Goal: Communication & Community: Answer question/provide support

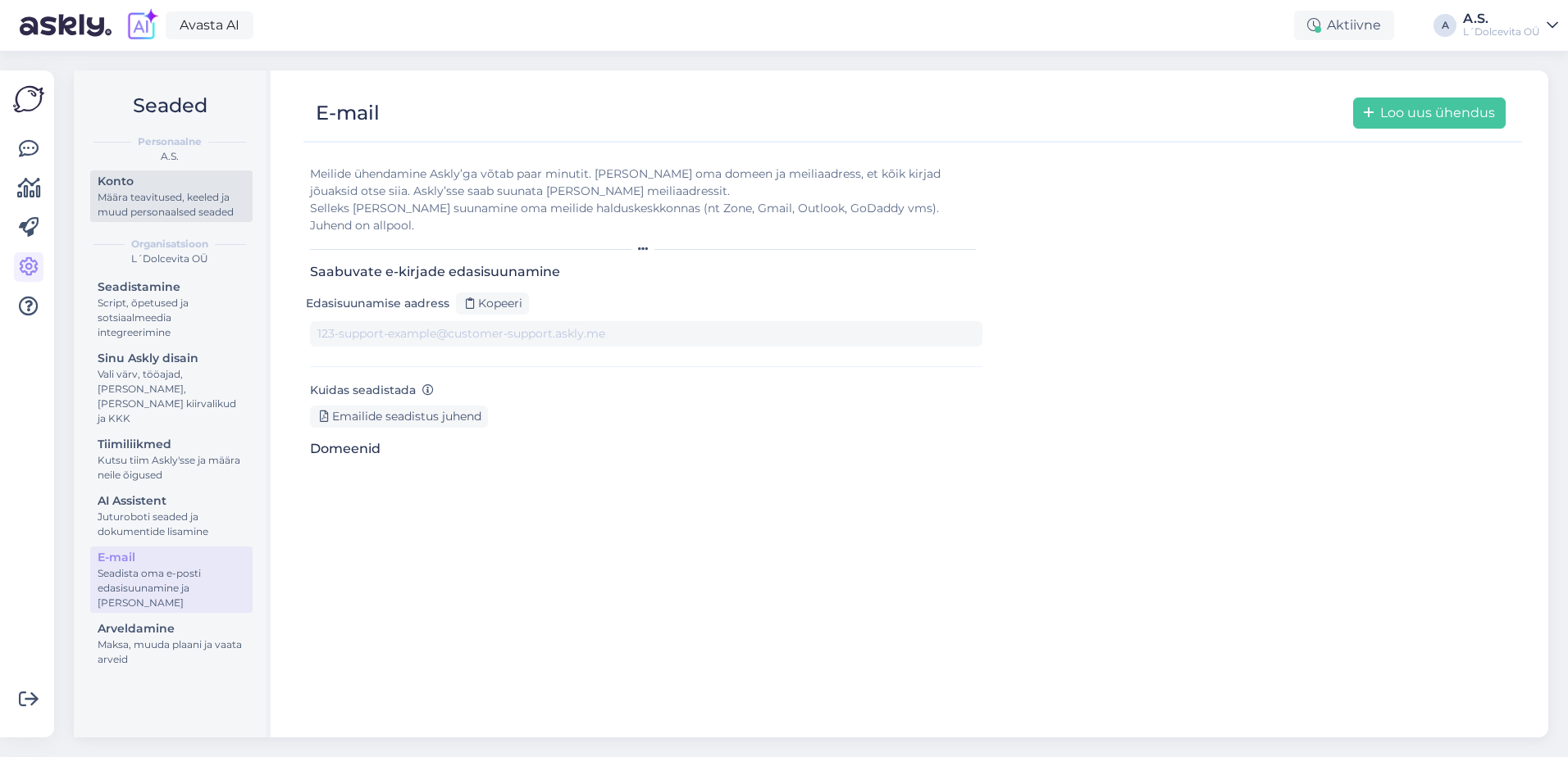
type input "[DOMAIN_NAME][EMAIL_ADDRESS][DOMAIN_NAME]"
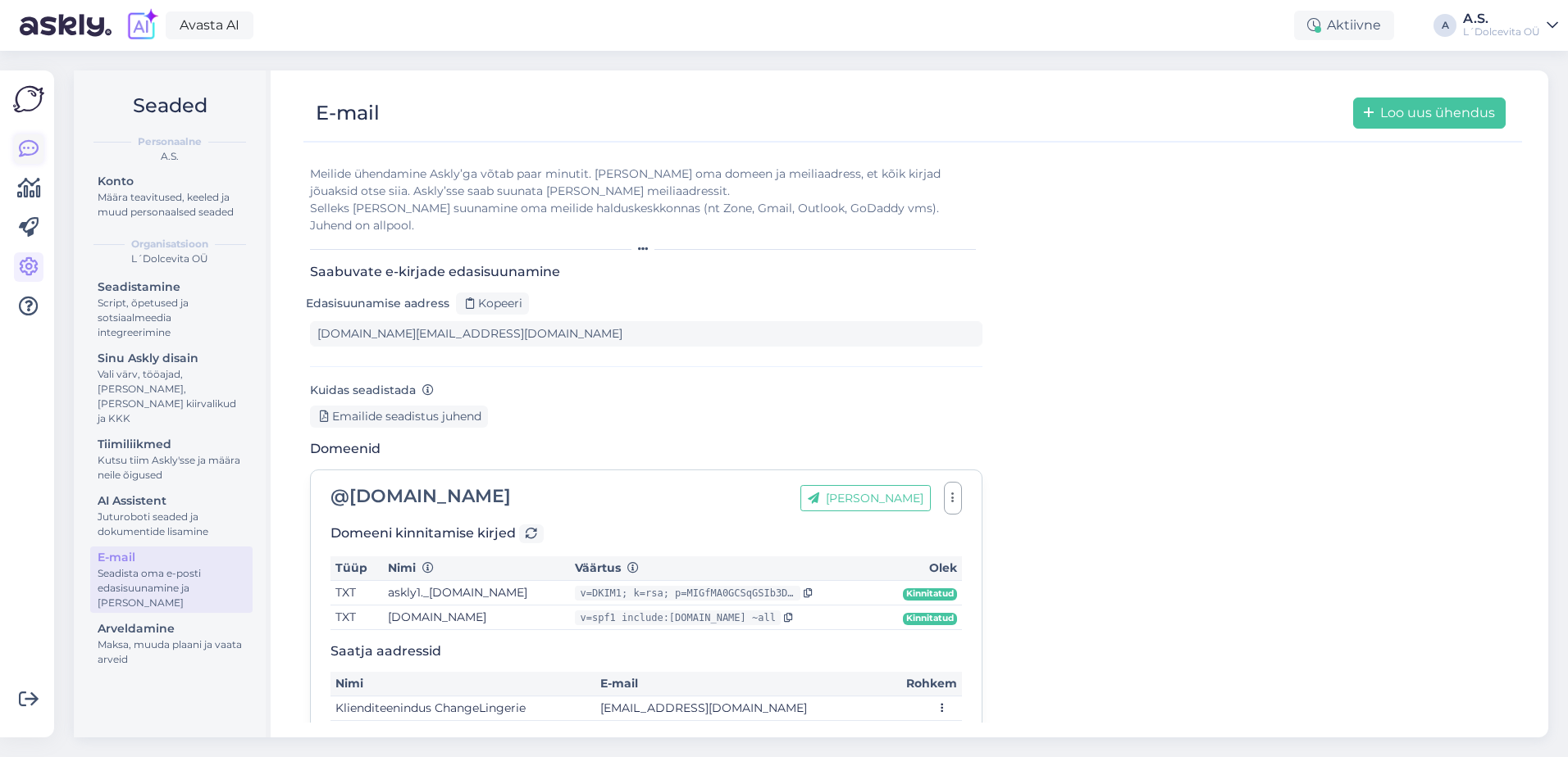
click at [27, 146] on icon at bounding box center [28, 149] width 19 height 19
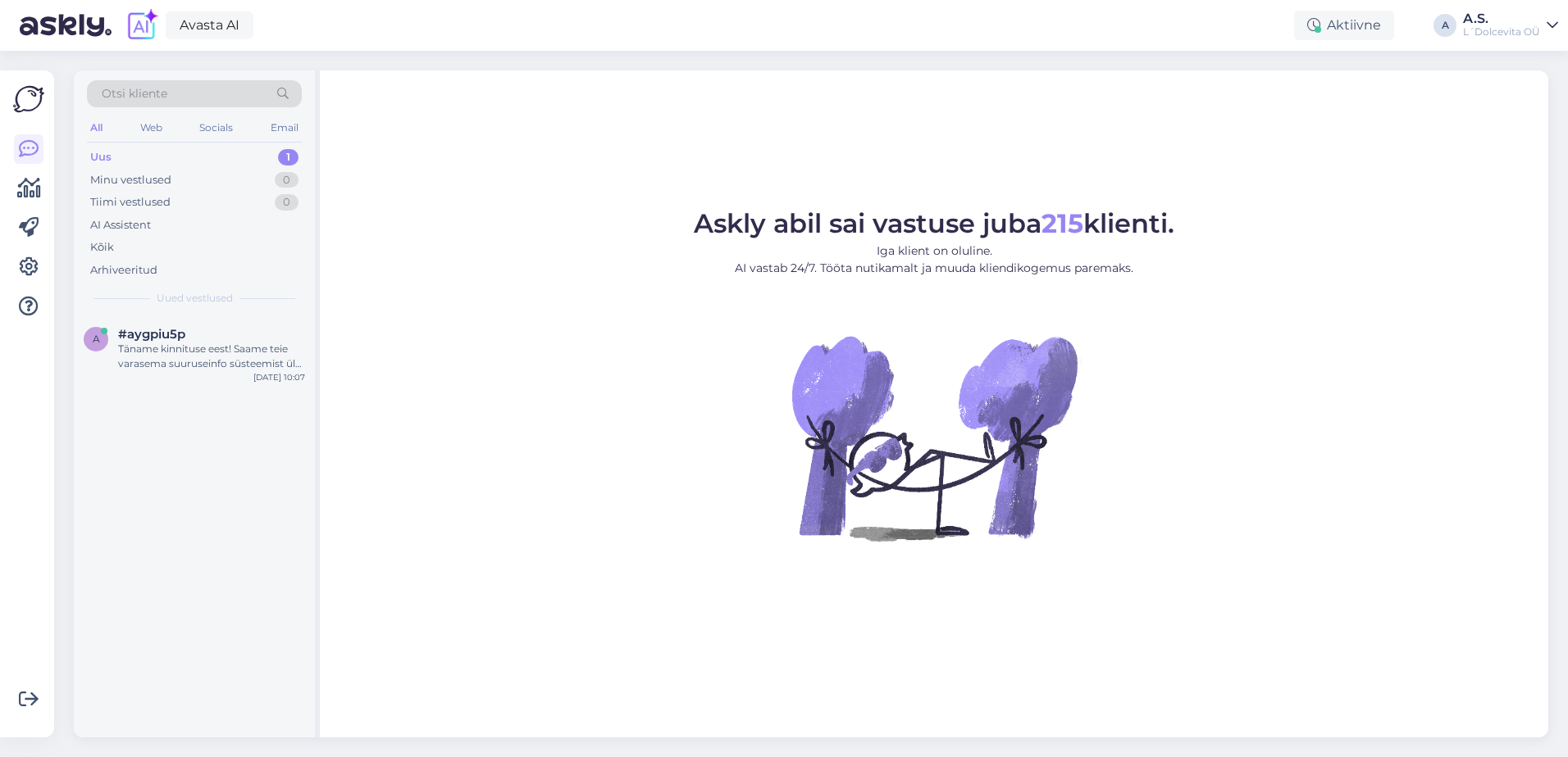
click at [215, 158] on div "Uus 1" at bounding box center [194, 157] width 215 height 23
click at [160, 368] on div "Täname kinnituse eest! Saame teie varasema suuruseinfo süsteemist üle vaadata. …" at bounding box center [211, 356] width 186 height 29
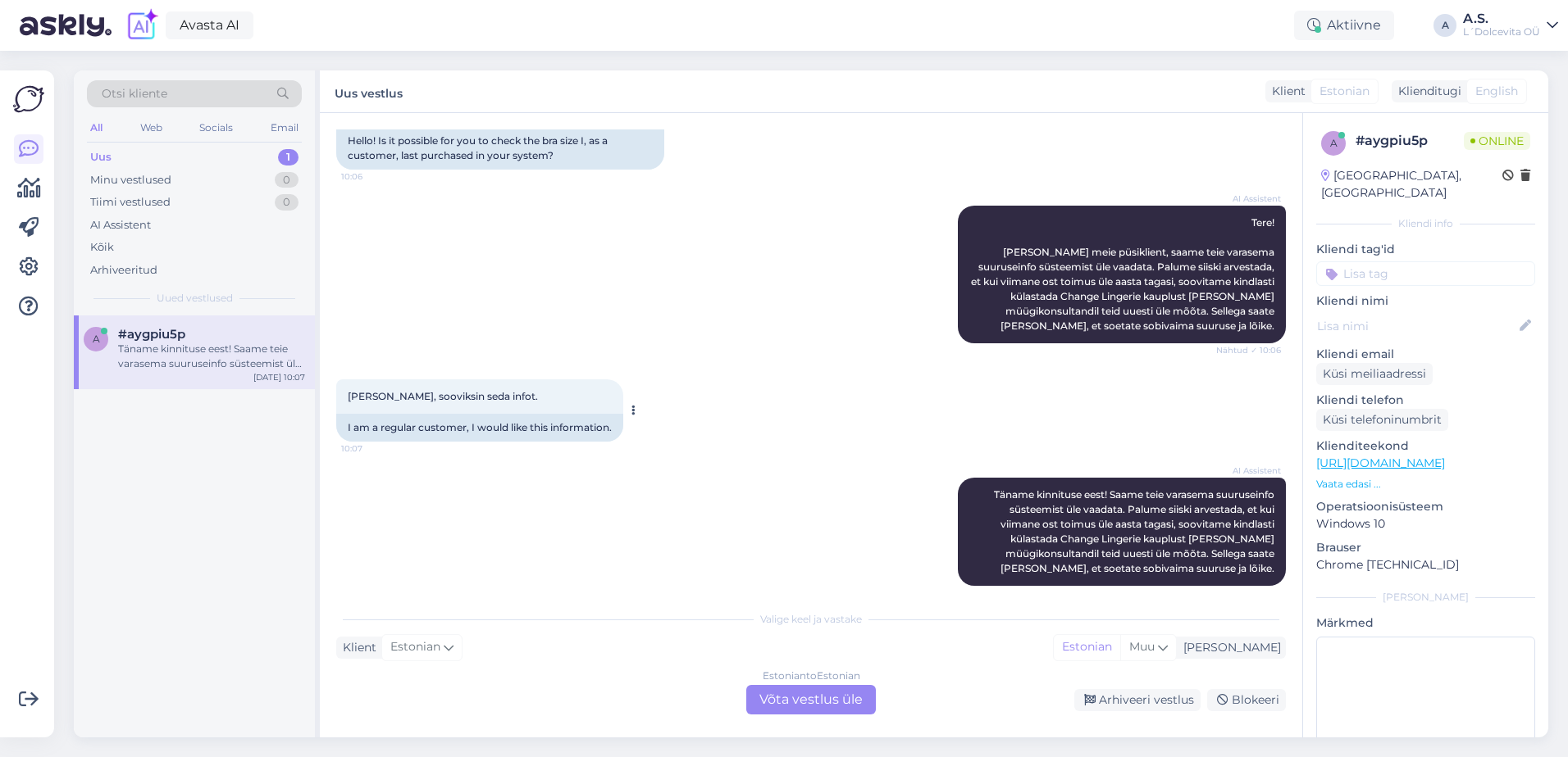
scroll to position [155, 0]
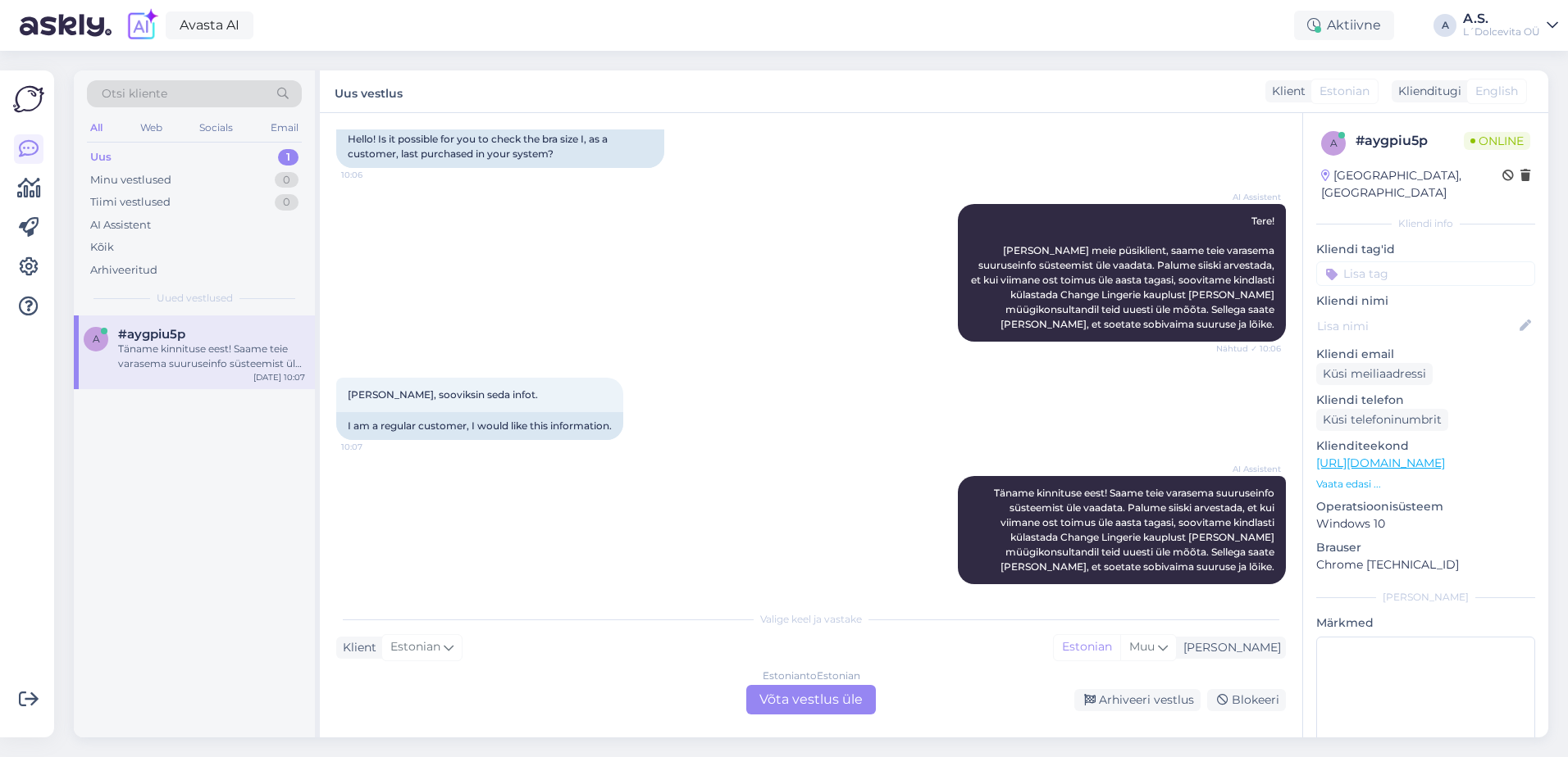
click at [813, 699] on div "Estonian to Estonian Võta vestlus üle" at bounding box center [811, 699] width 130 height 29
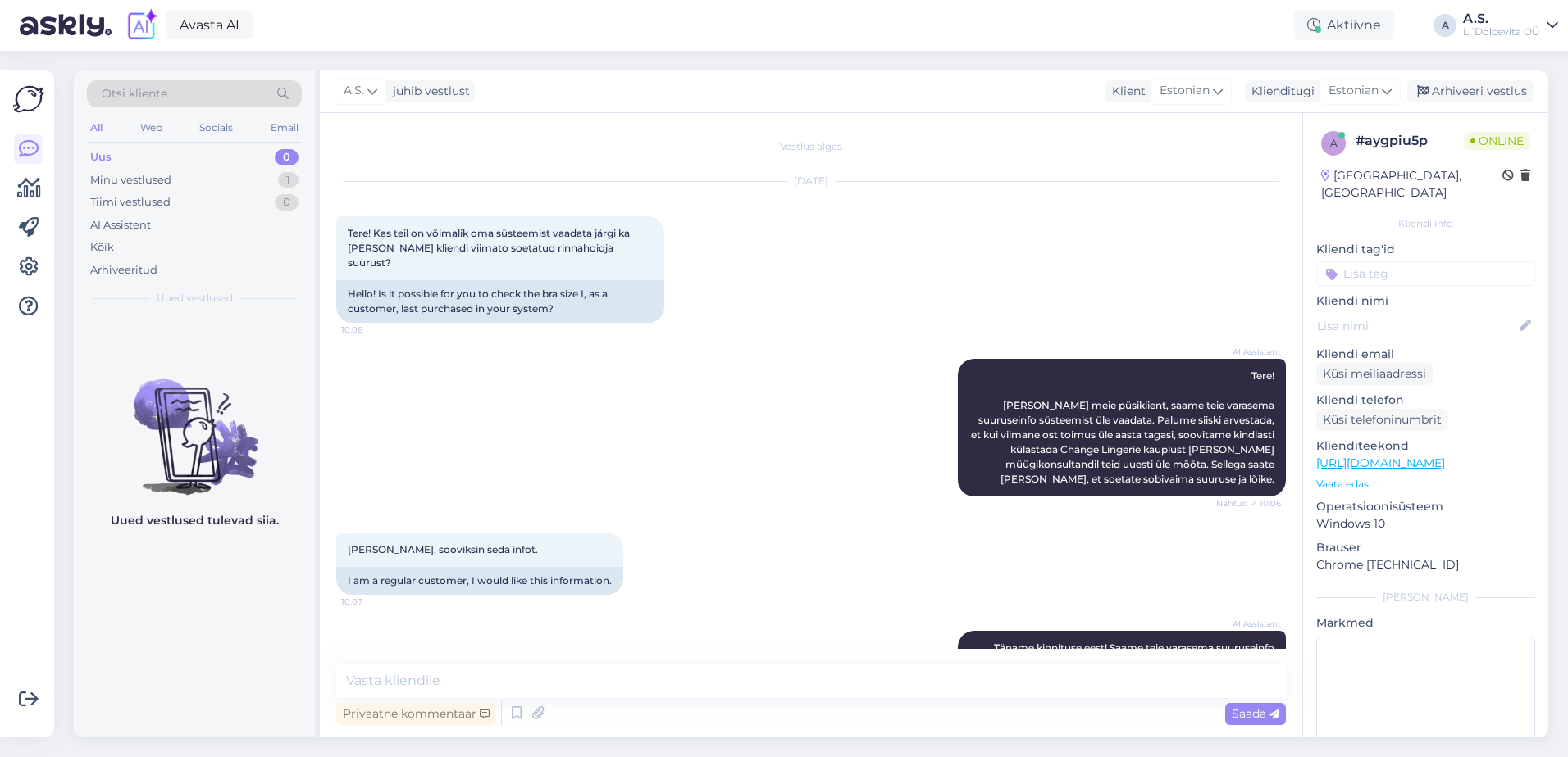
scroll to position [94, 0]
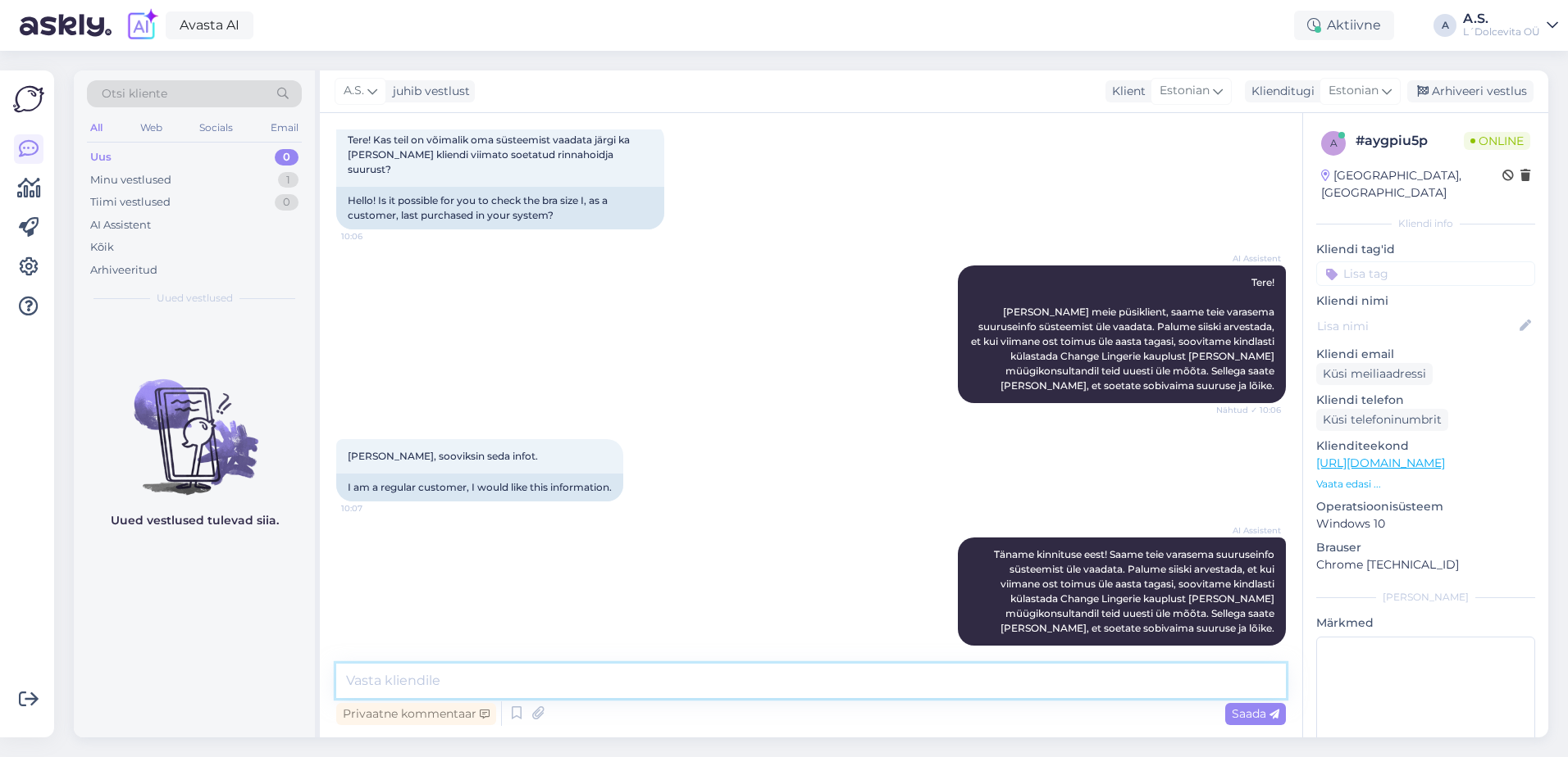
click at [636, 673] on textarea at bounding box center [811, 680] width 949 height 34
click at [719, 677] on textarea "Selleks et vaadata viimast ostu [PERSON_NAME] nime, e-maili" at bounding box center [811, 680] width 949 height 34
type textarea "Selleks et vaadata viimast ostu [PERSON_NAME] nime, e-maili või telefoni numbrit"
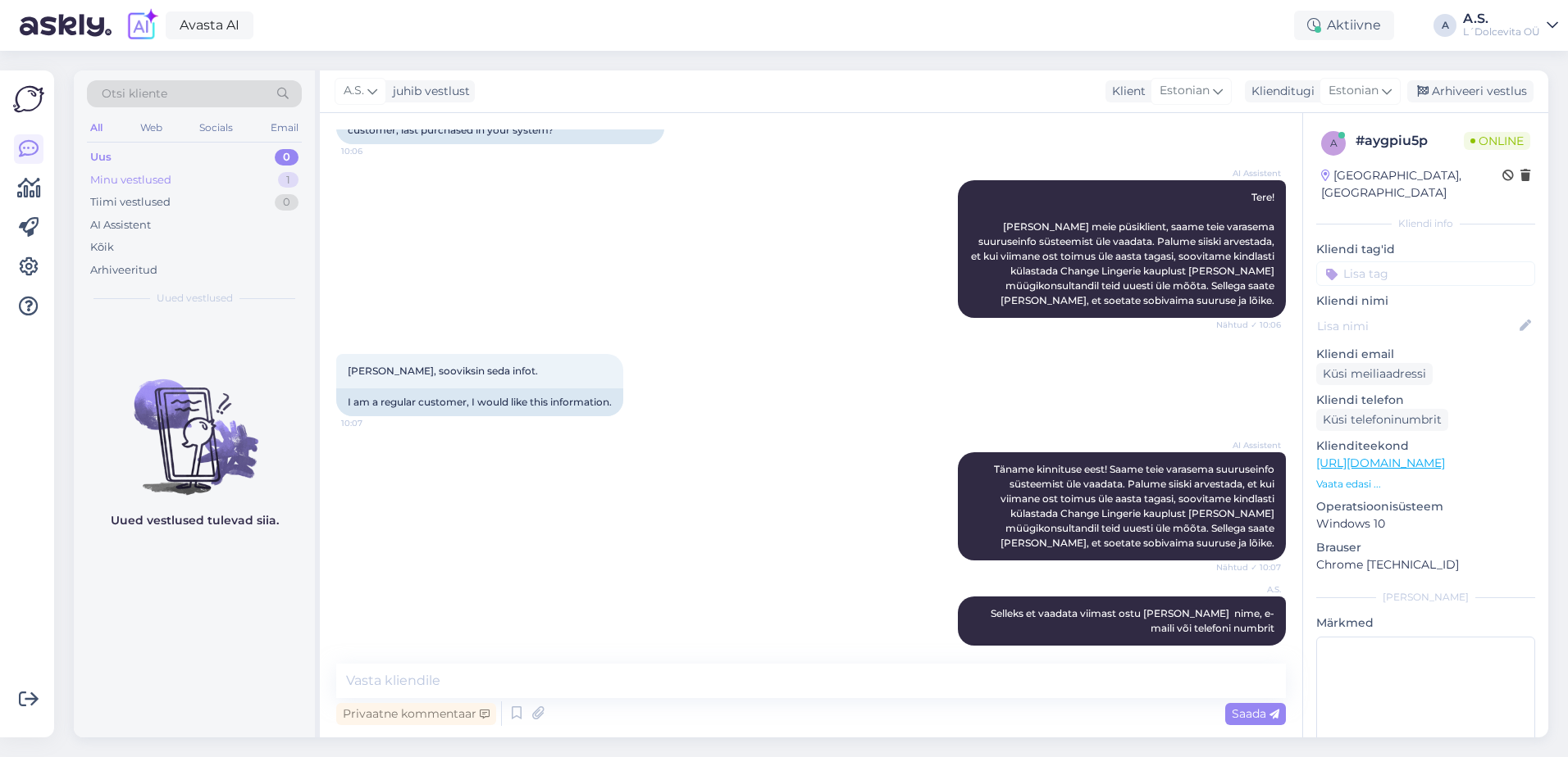
click at [151, 179] on div "Minu vestlused" at bounding box center [131, 180] width 81 height 17
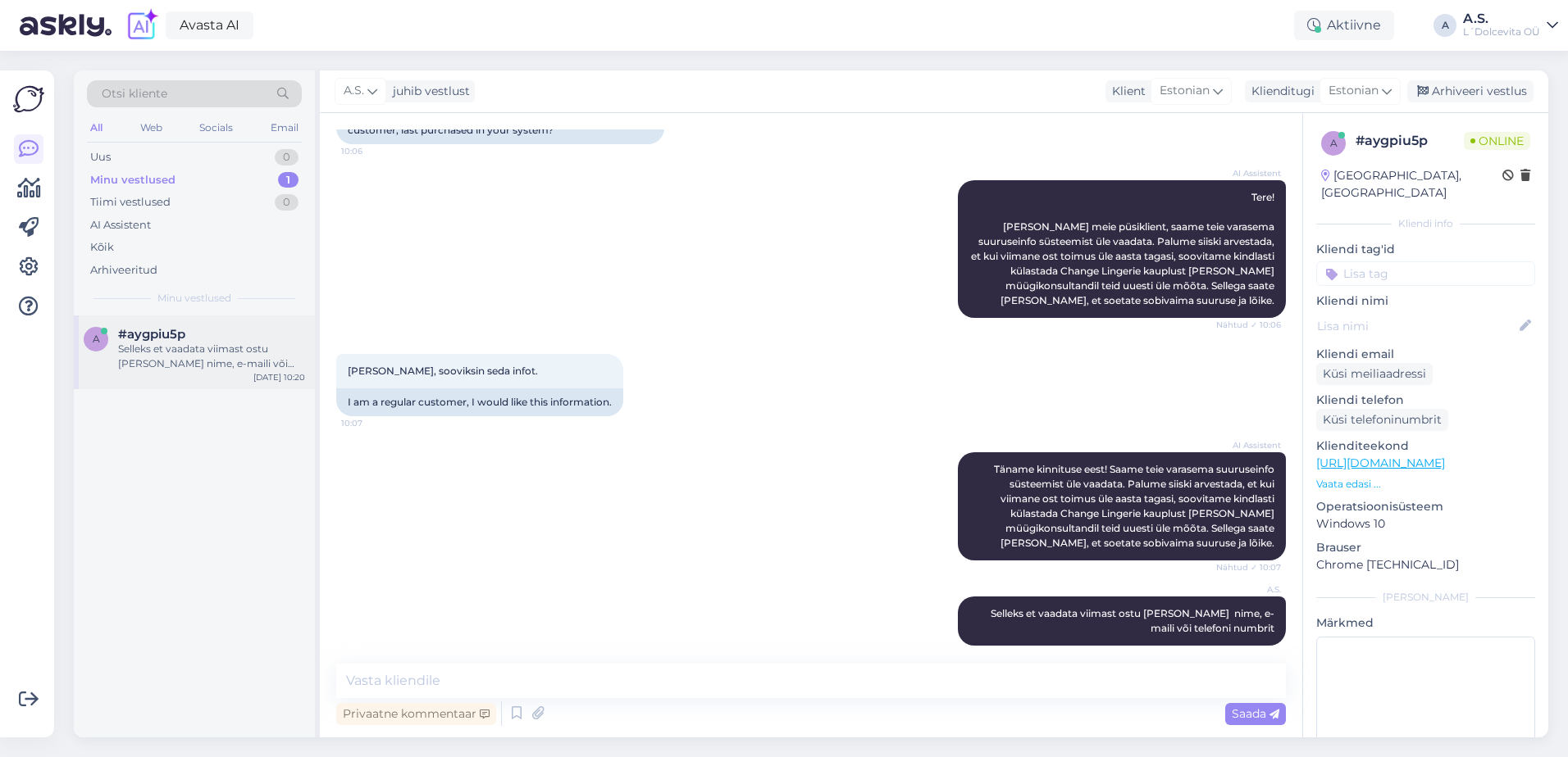
click at [179, 367] on div "Selleks et vaadata viimast ostu [PERSON_NAME] nime, e-maili või telefoni numbrit" at bounding box center [211, 356] width 186 height 29
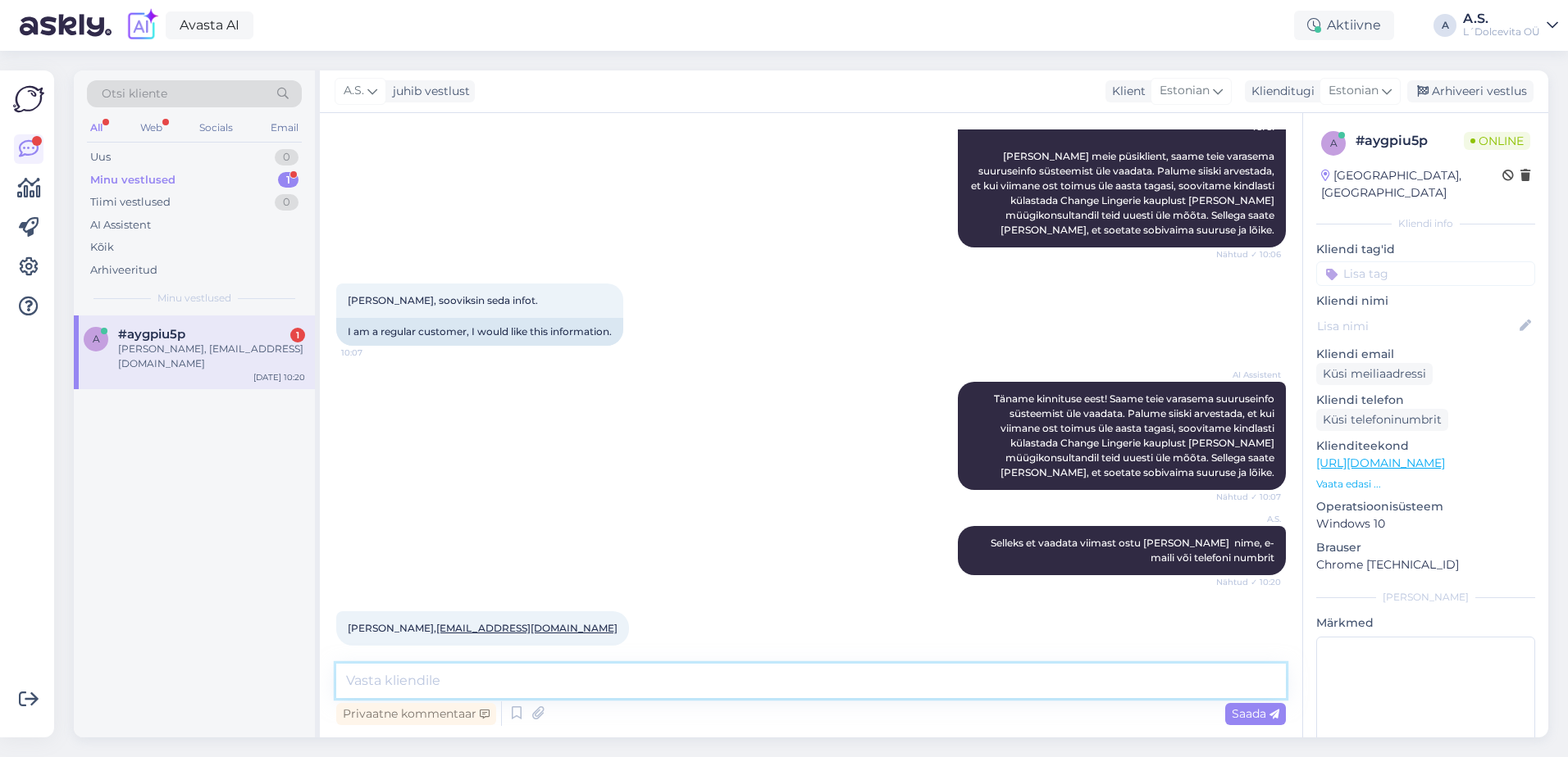
click at [527, 685] on textarea at bounding box center [811, 680] width 949 height 34
type textarea "Viimasel ostul [PERSON_NAME] on rinnahoidja suurus 80DD, püksikud M ja L"
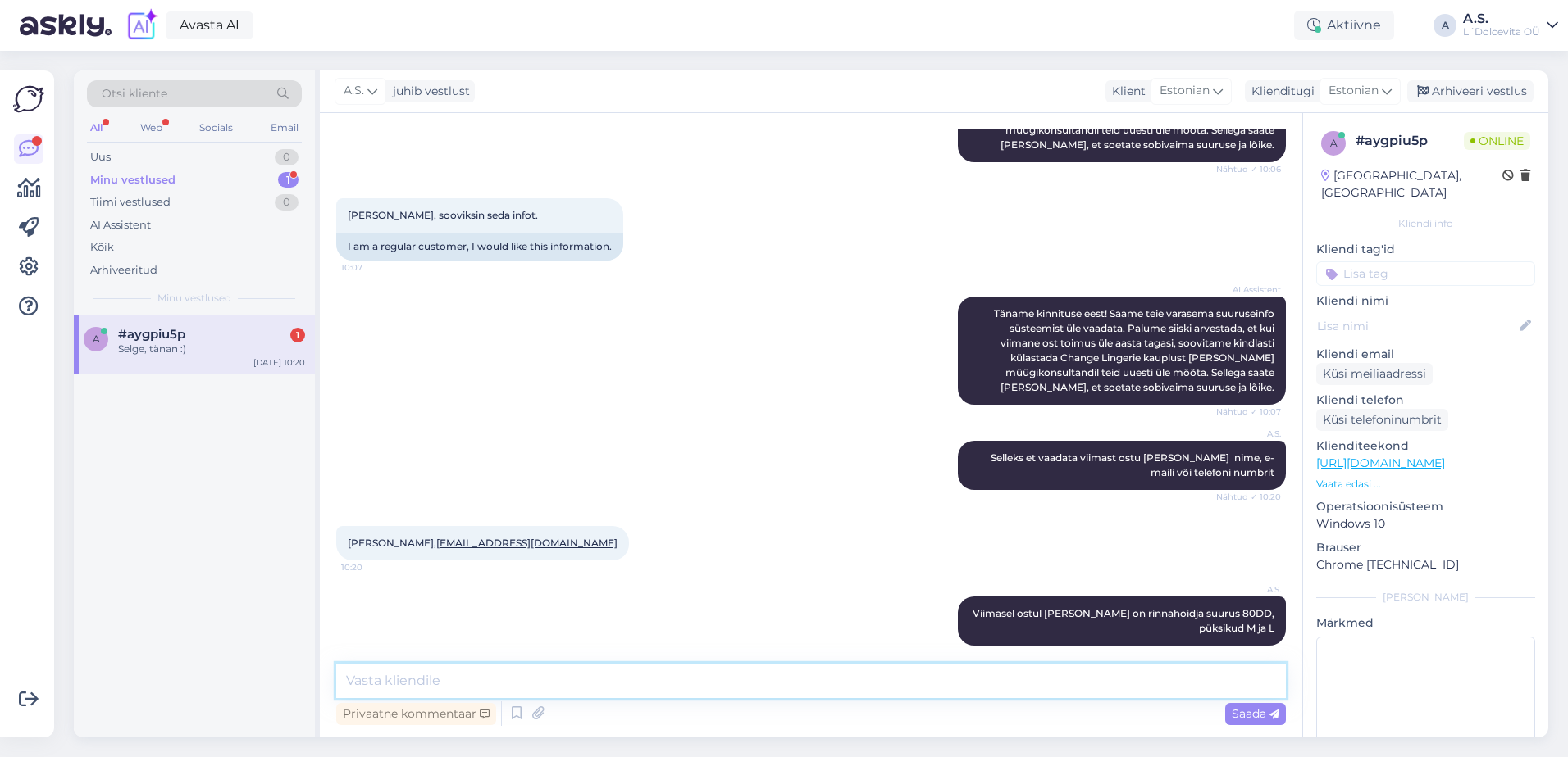
scroll to position [405, 0]
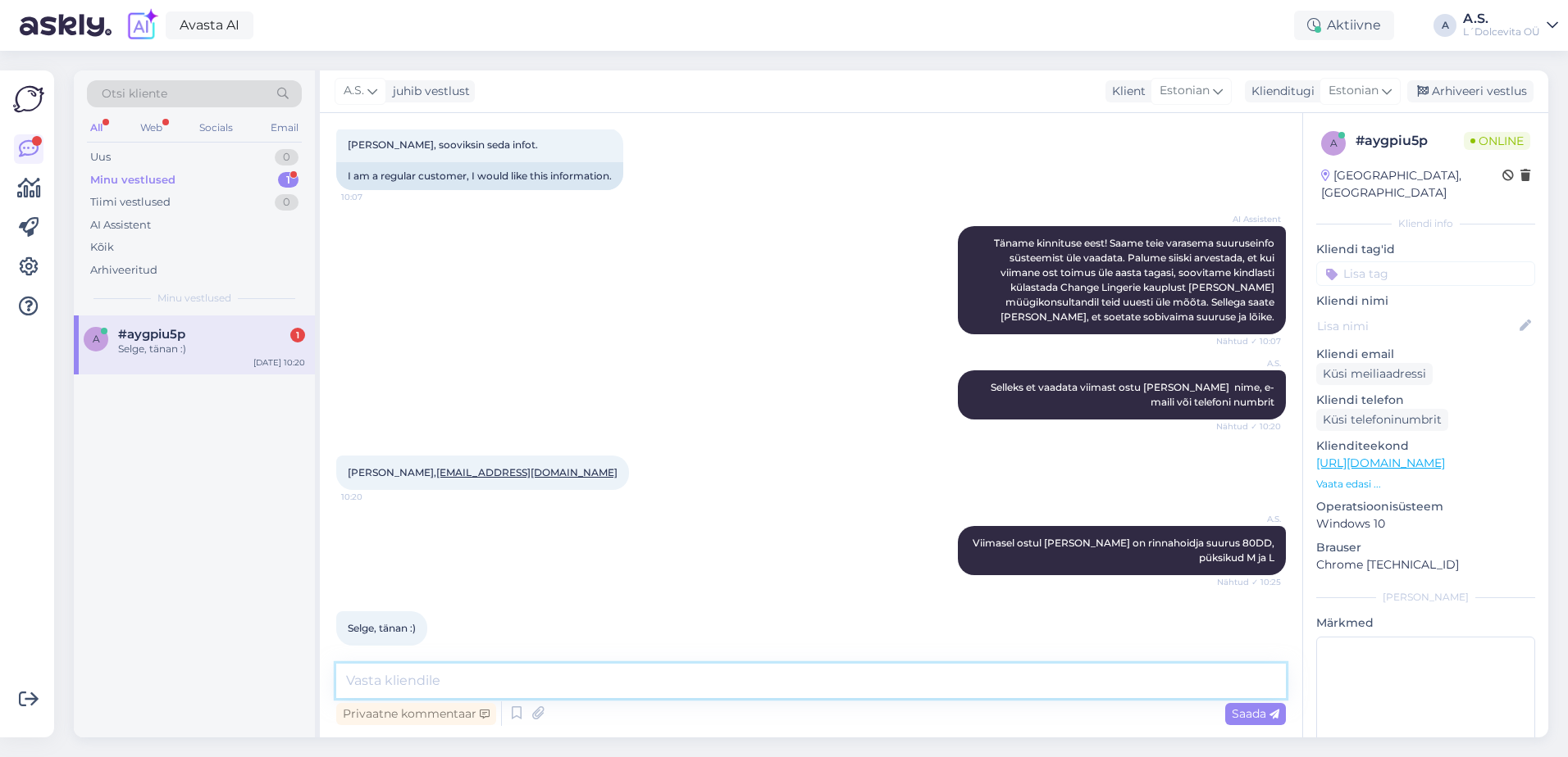
click at [506, 691] on textarea at bounding box center [811, 680] width 949 height 34
type textarea "Palun!"
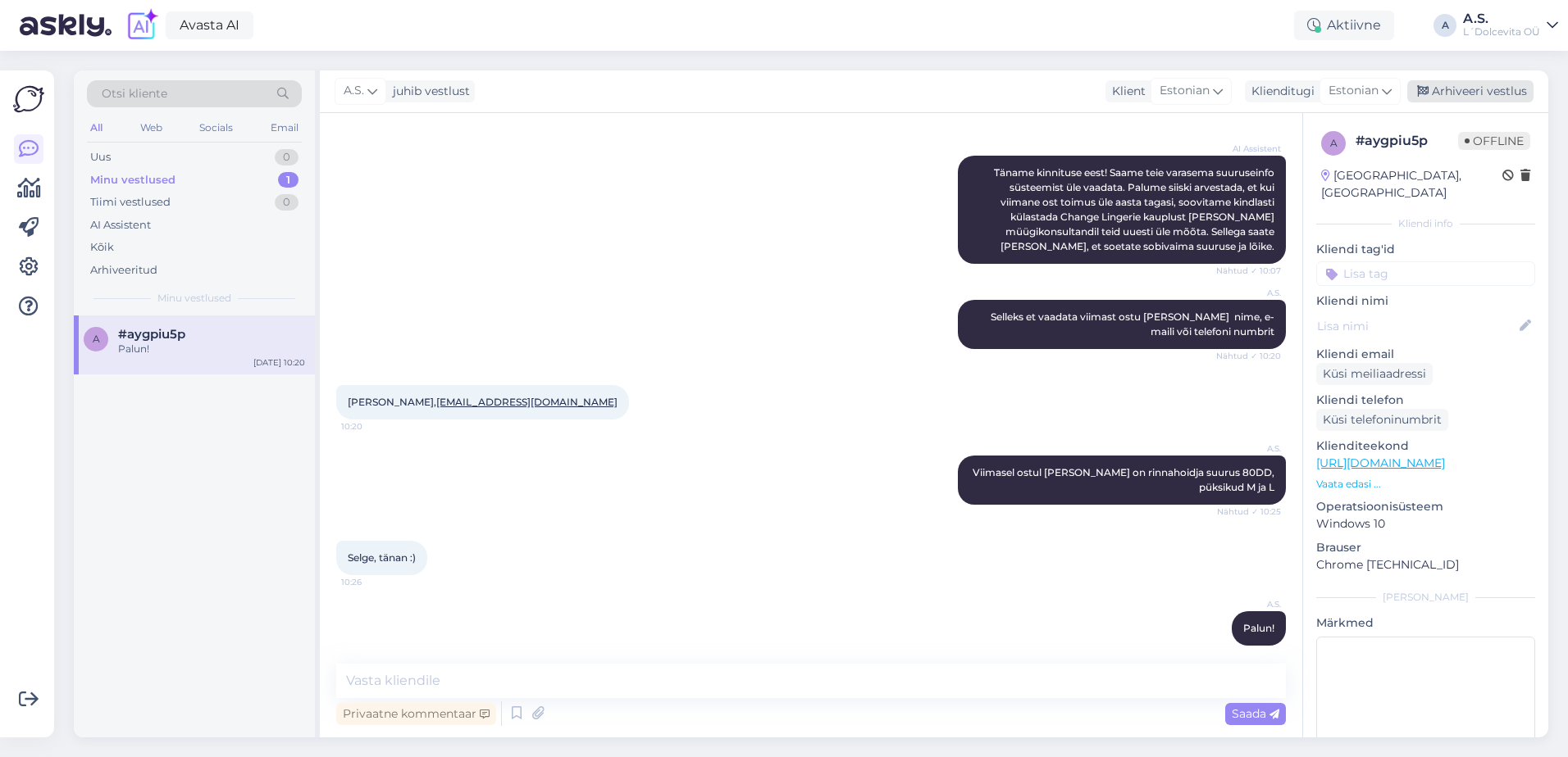
click at [1440, 90] on div "Arhiveeri vestlus" at bounding box center [1470, 91] width 126 height 22
